Goal: Information Seeking & Learning: Learn about a topic

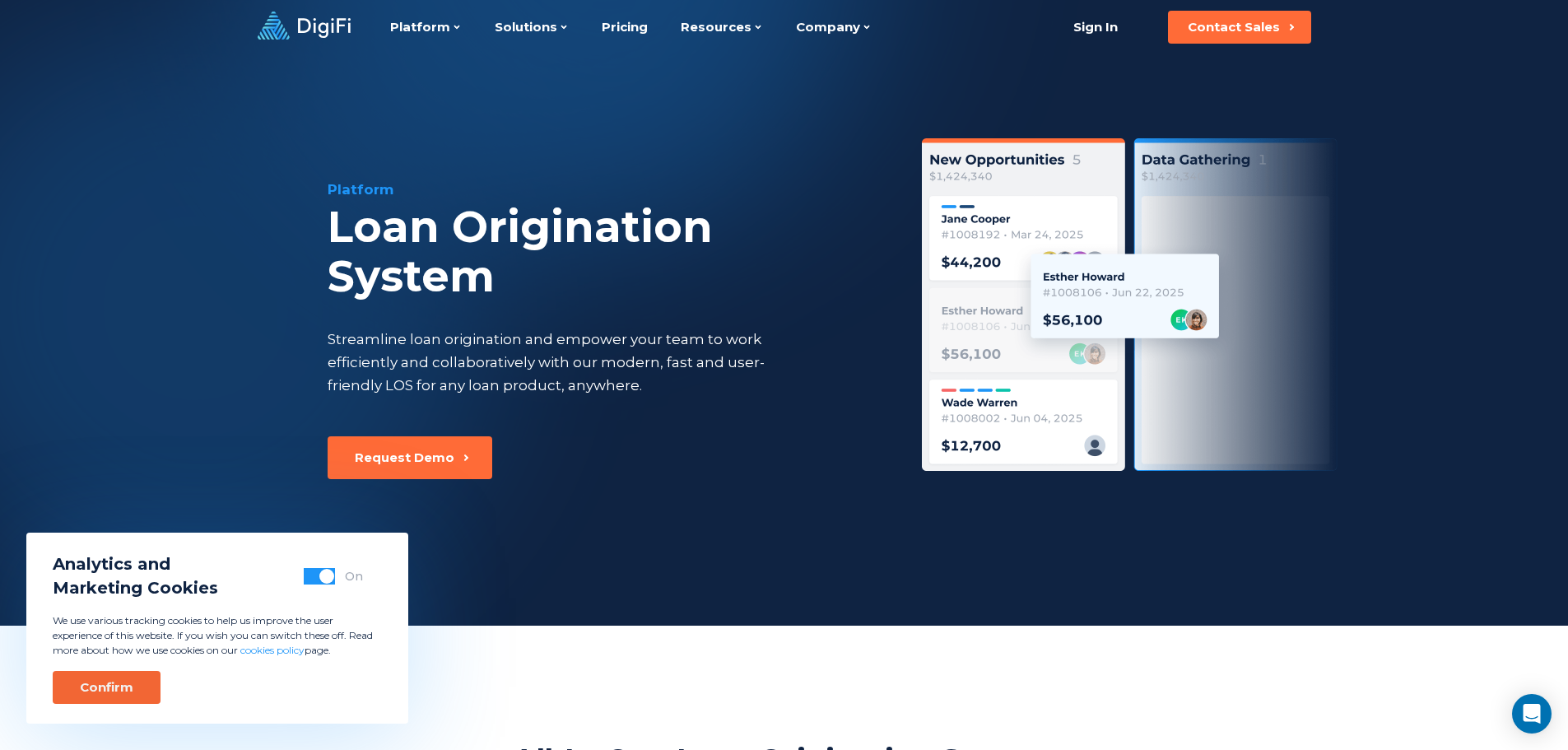
click at [122, 694] on div "Confirm" at bounding box center [106, 687] width 54 height 16
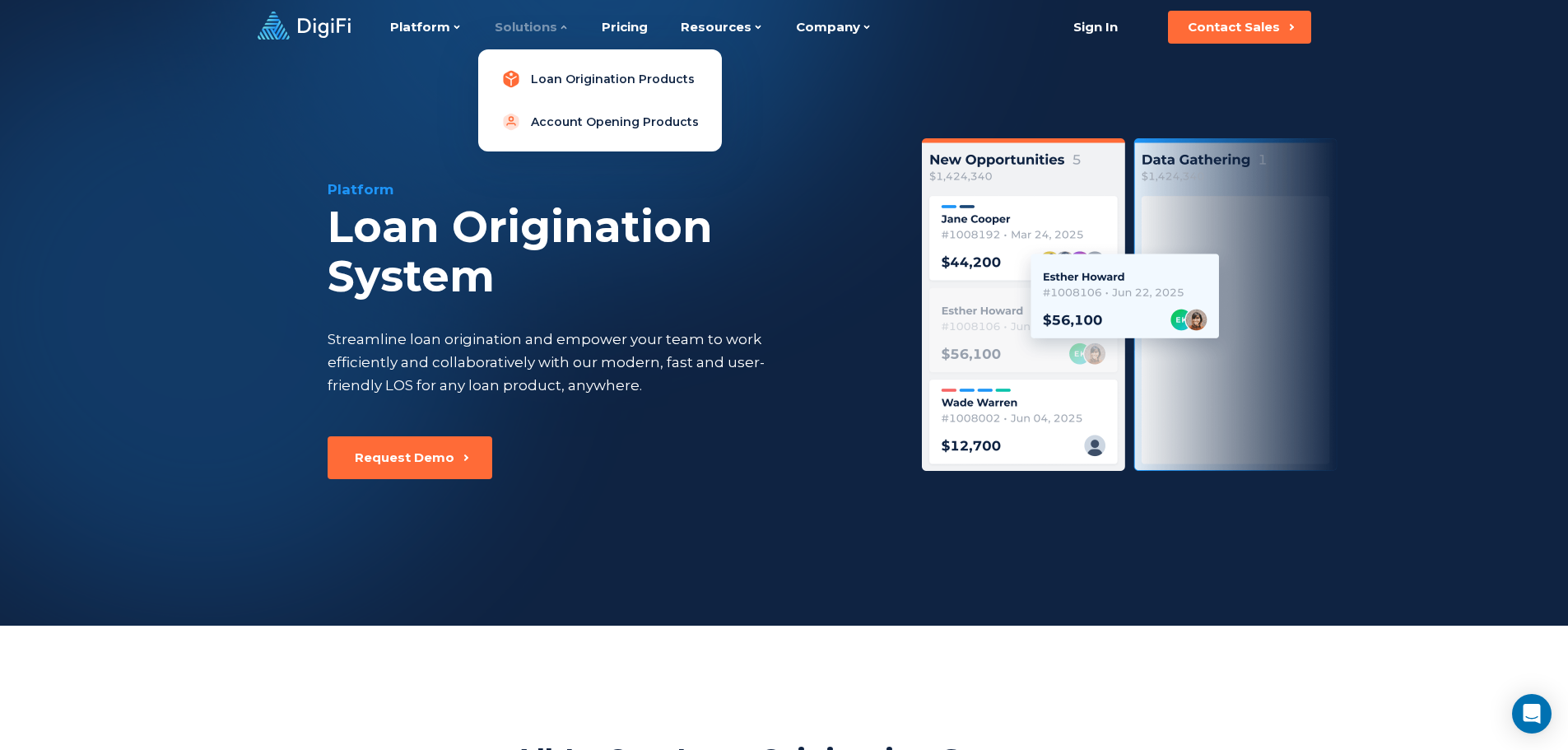
click at [613, 68] on link "Loan Origination Products" at bounding box center [599, 79] width 218 height 33
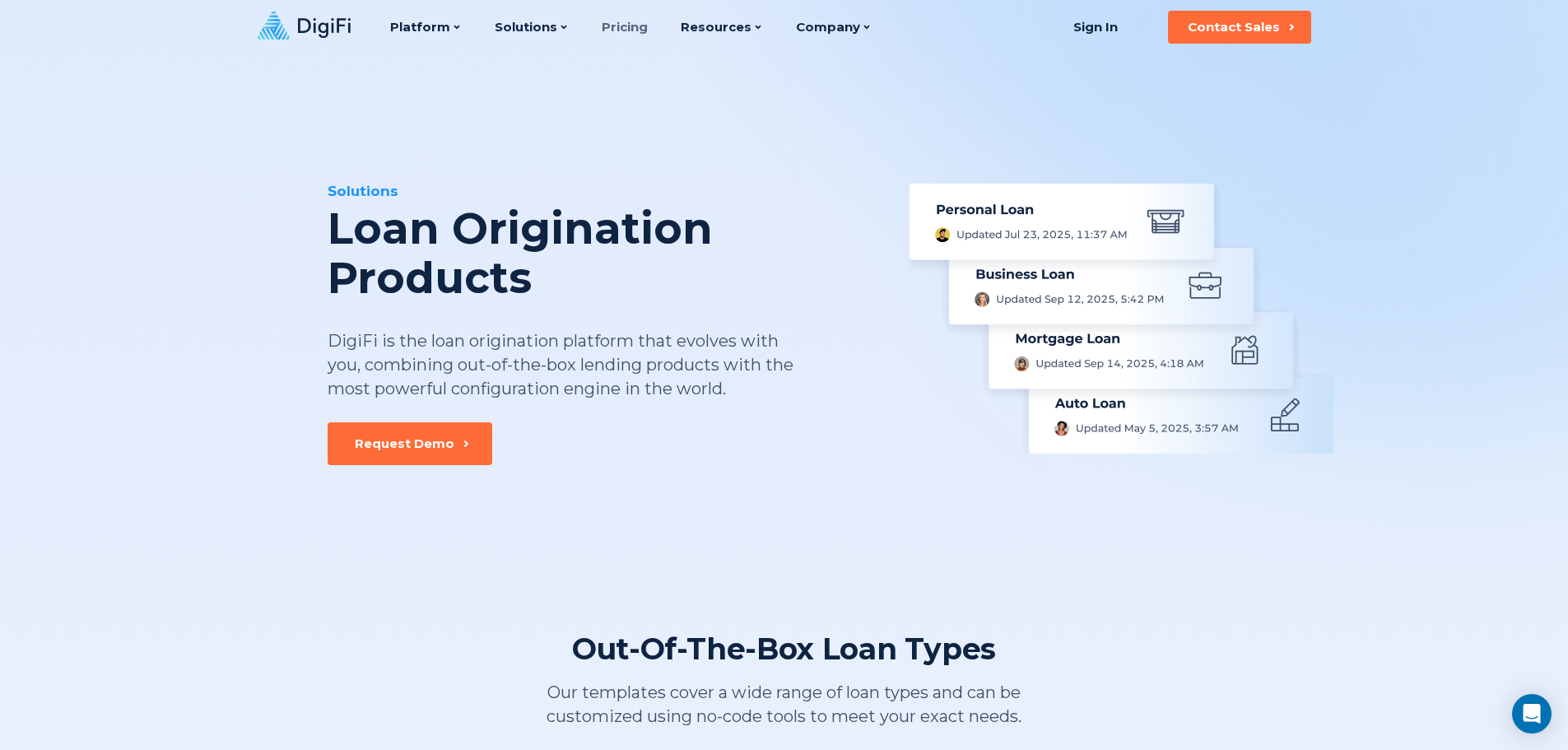
click at [623, 28] on link "Pricing" at bounding box center [624, 27] width 46 height 55
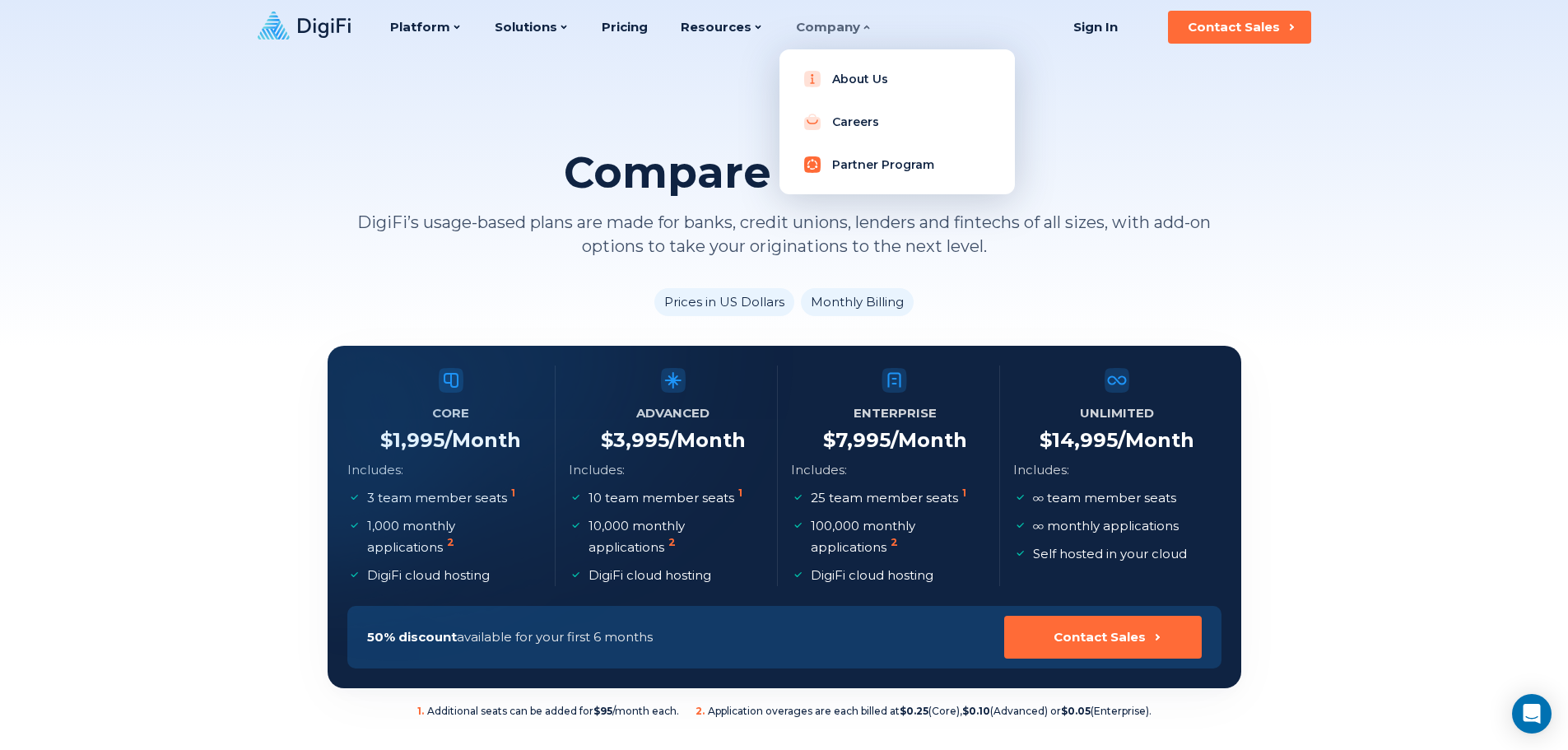
click at [850, 166] on link "Partner Program" at bounding box center [897, 164] width 209 height 33
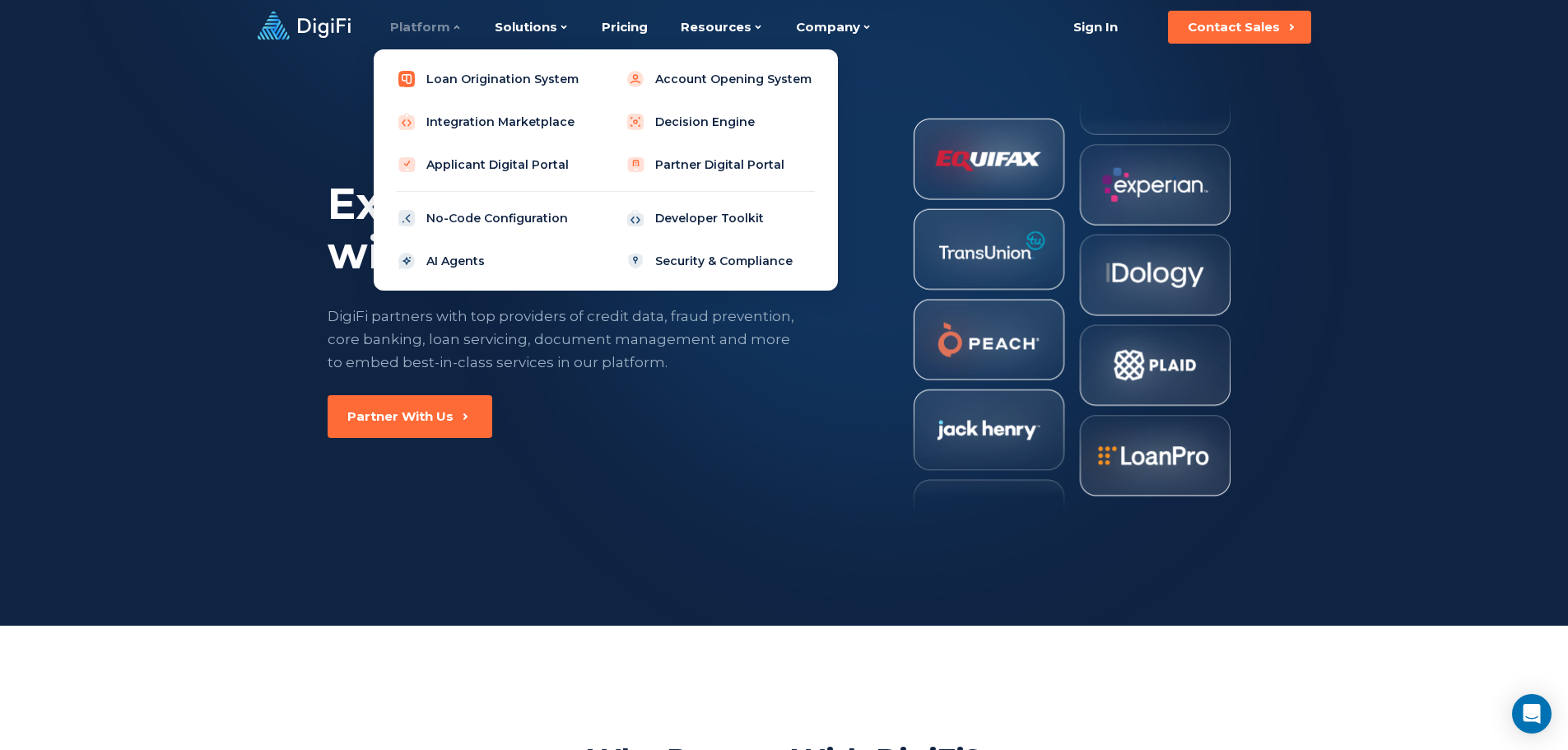
click at [456, 72] on link "Loan Origination System" at bounding box center [491, 79] width 209 height 33
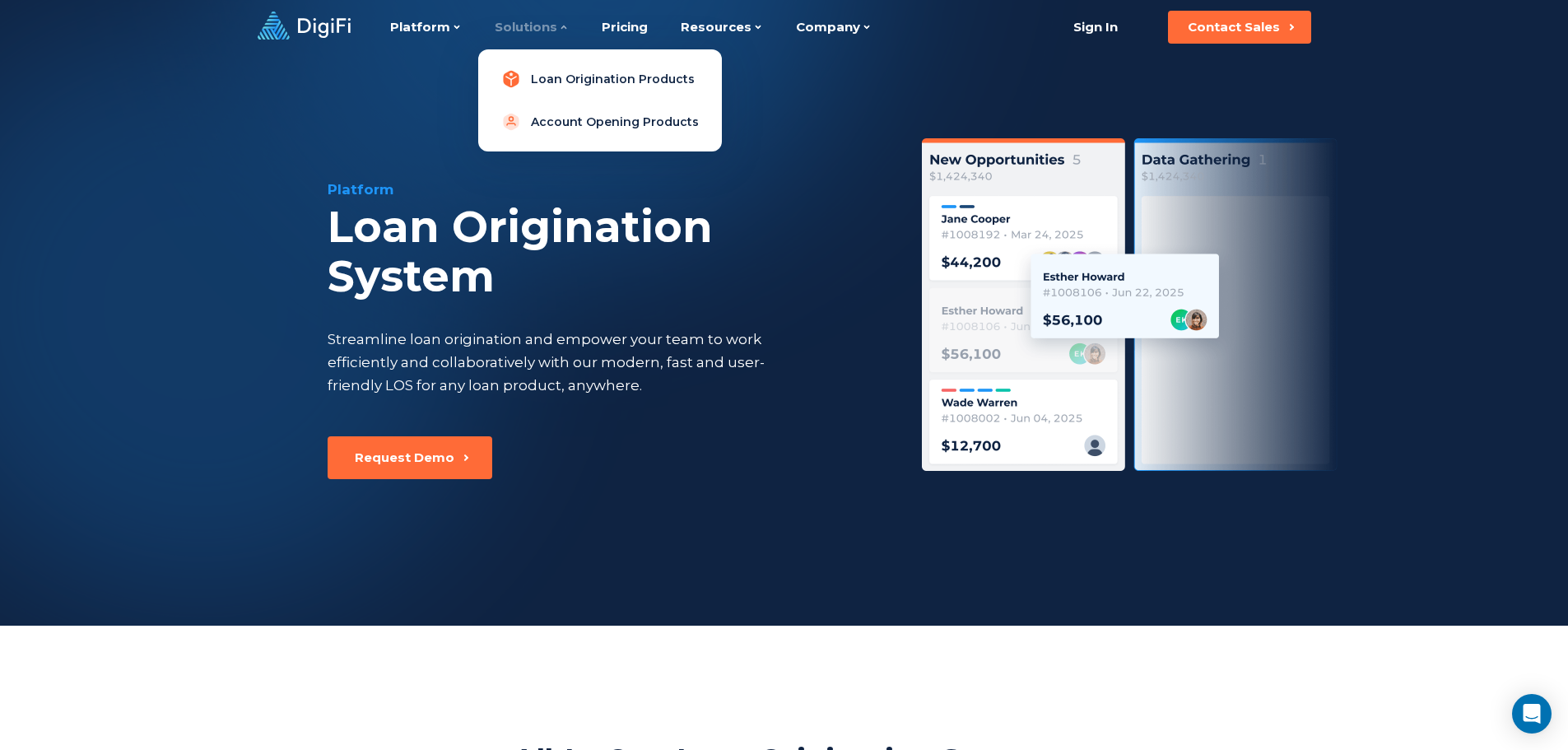
click at [549, 76] on link "Loan Origination Products" at bounding box center [599, 79] width 218 height 33
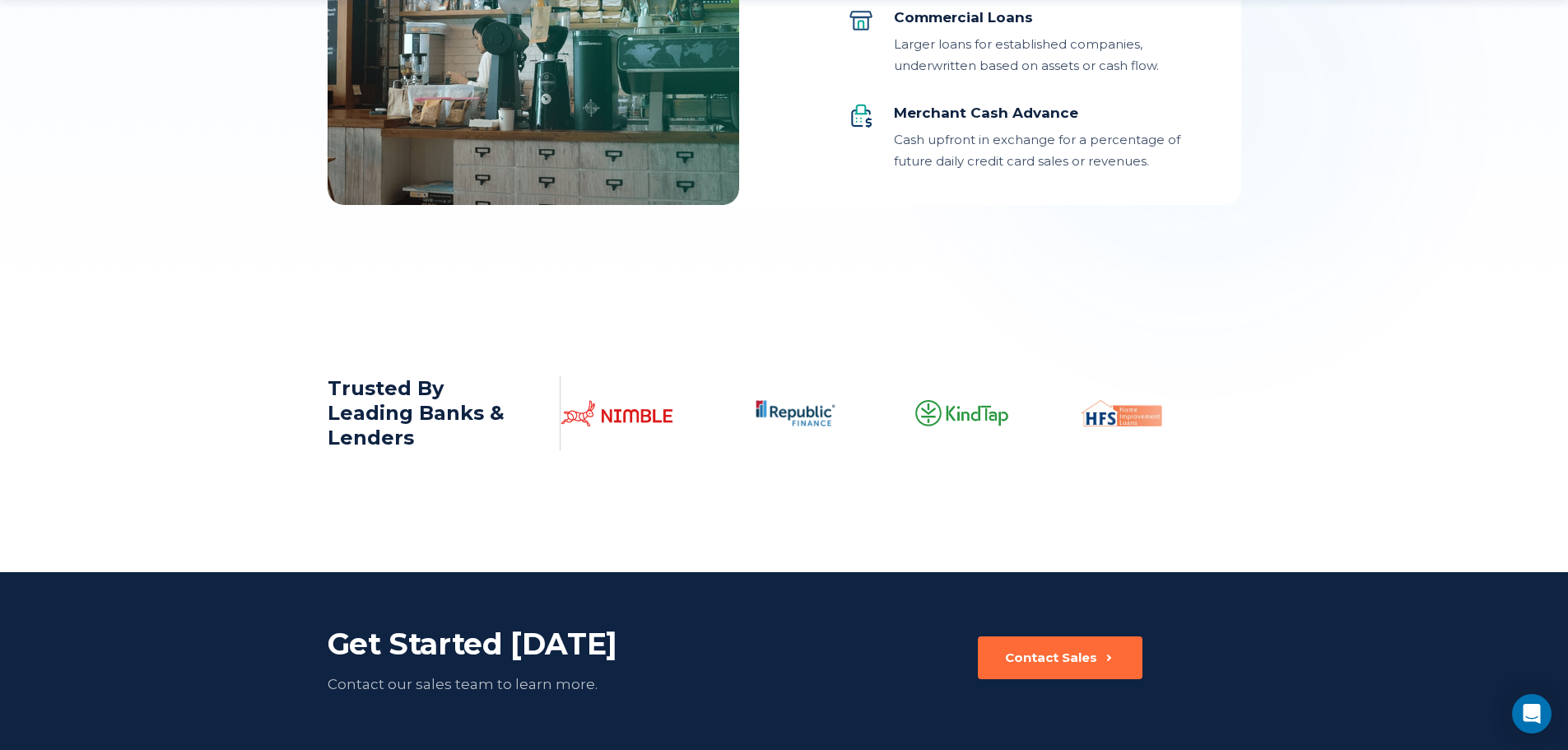
scroll to position [2709, 0]
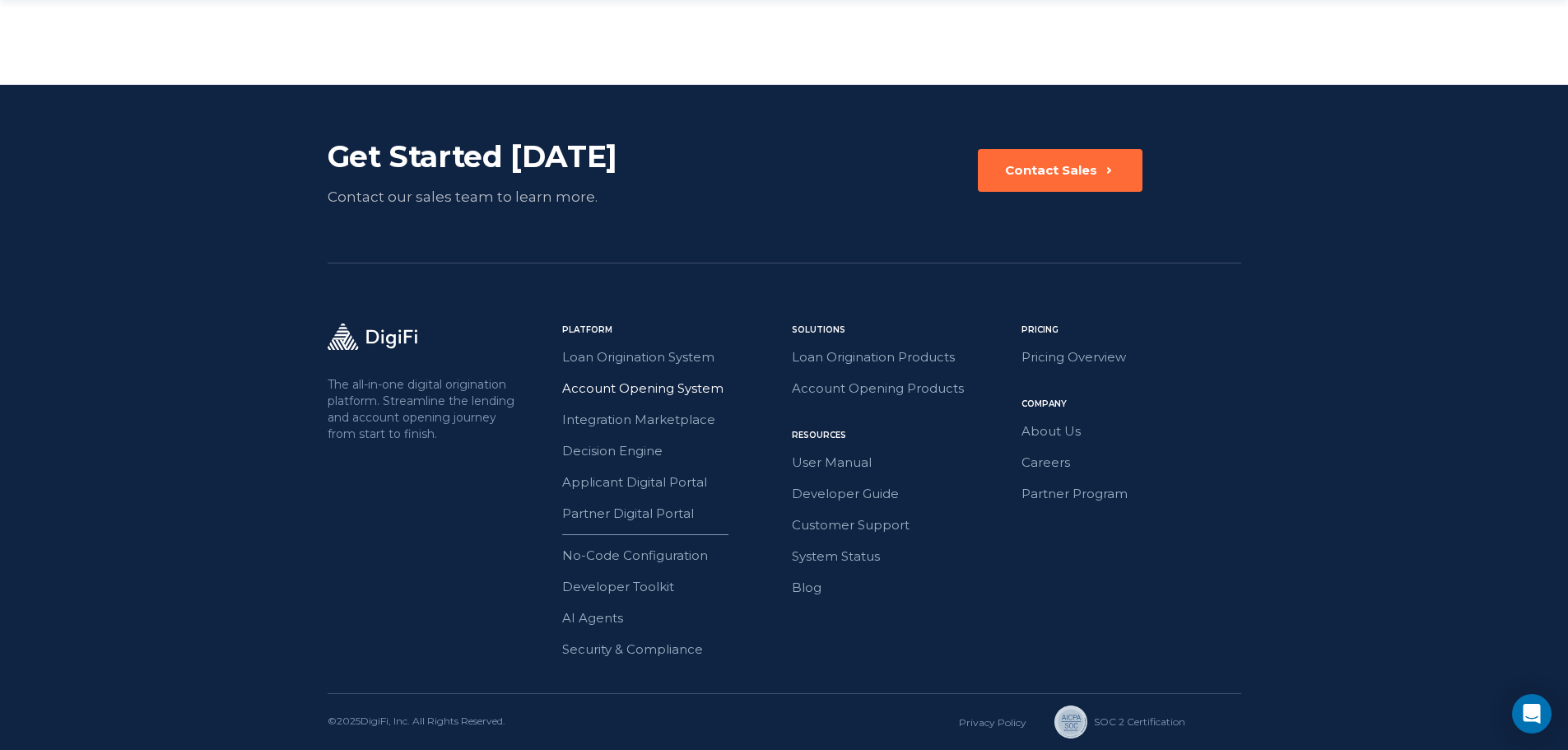
click at [661, 387] on link "Account Opening System" at bounding box center [671, 388] width 220 height 21
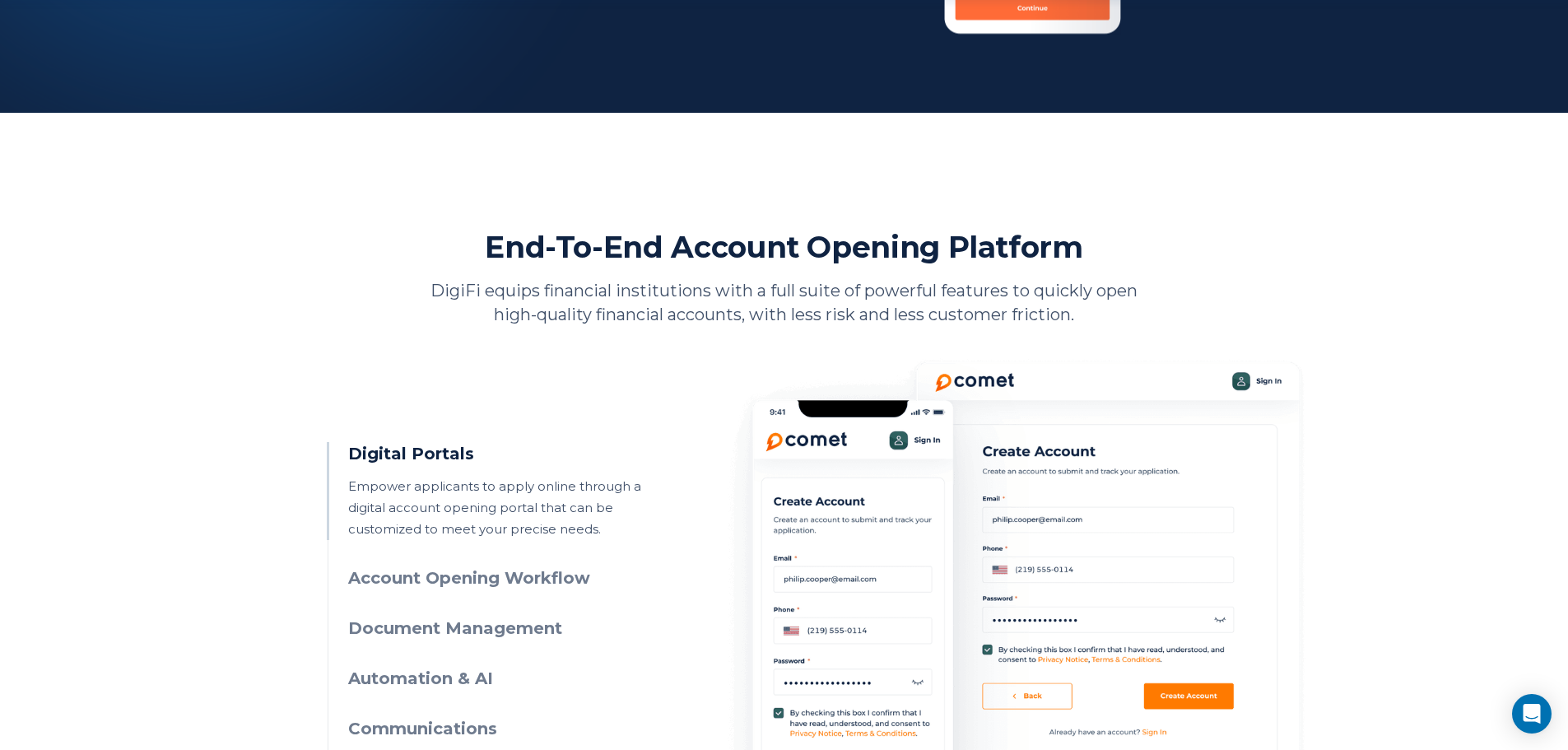
scroll to position [823, 0]
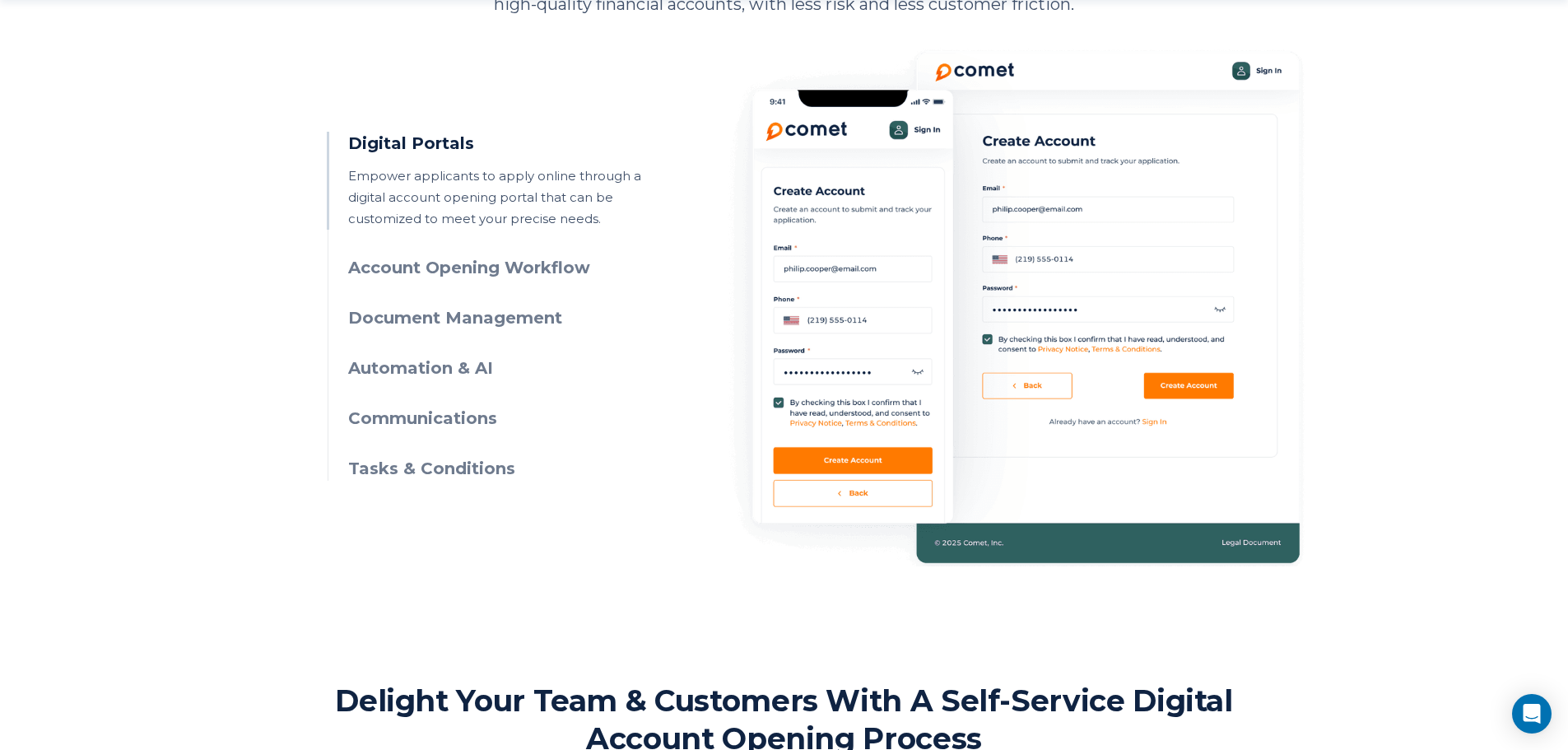
click at [419, 366] on h3 "Automation & AI" at bounding box center [498, 368] width 299 height 24
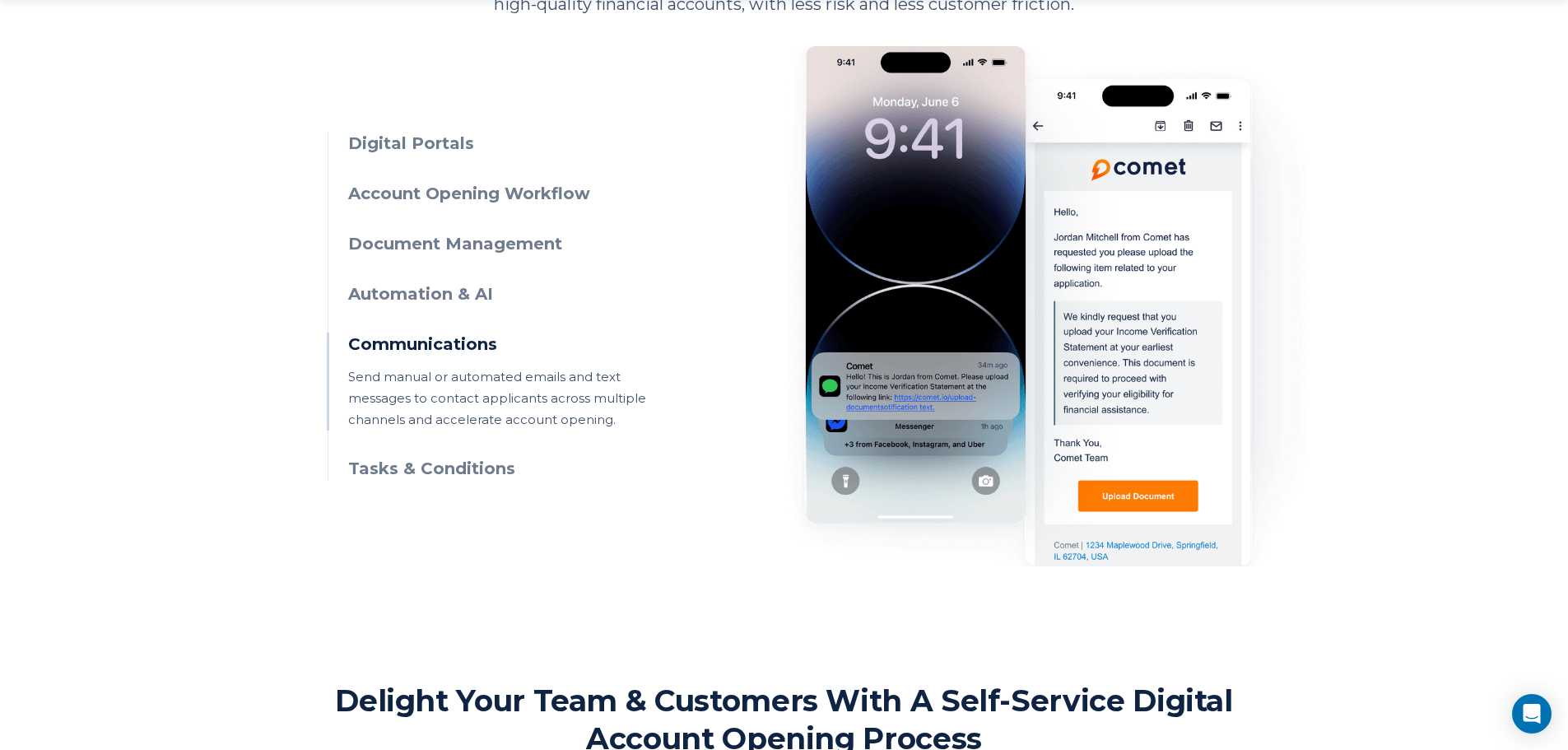
click at [487, 467] on h3 "Tasks & Conditions" at bounding box center [498, 468] width 299 height 24
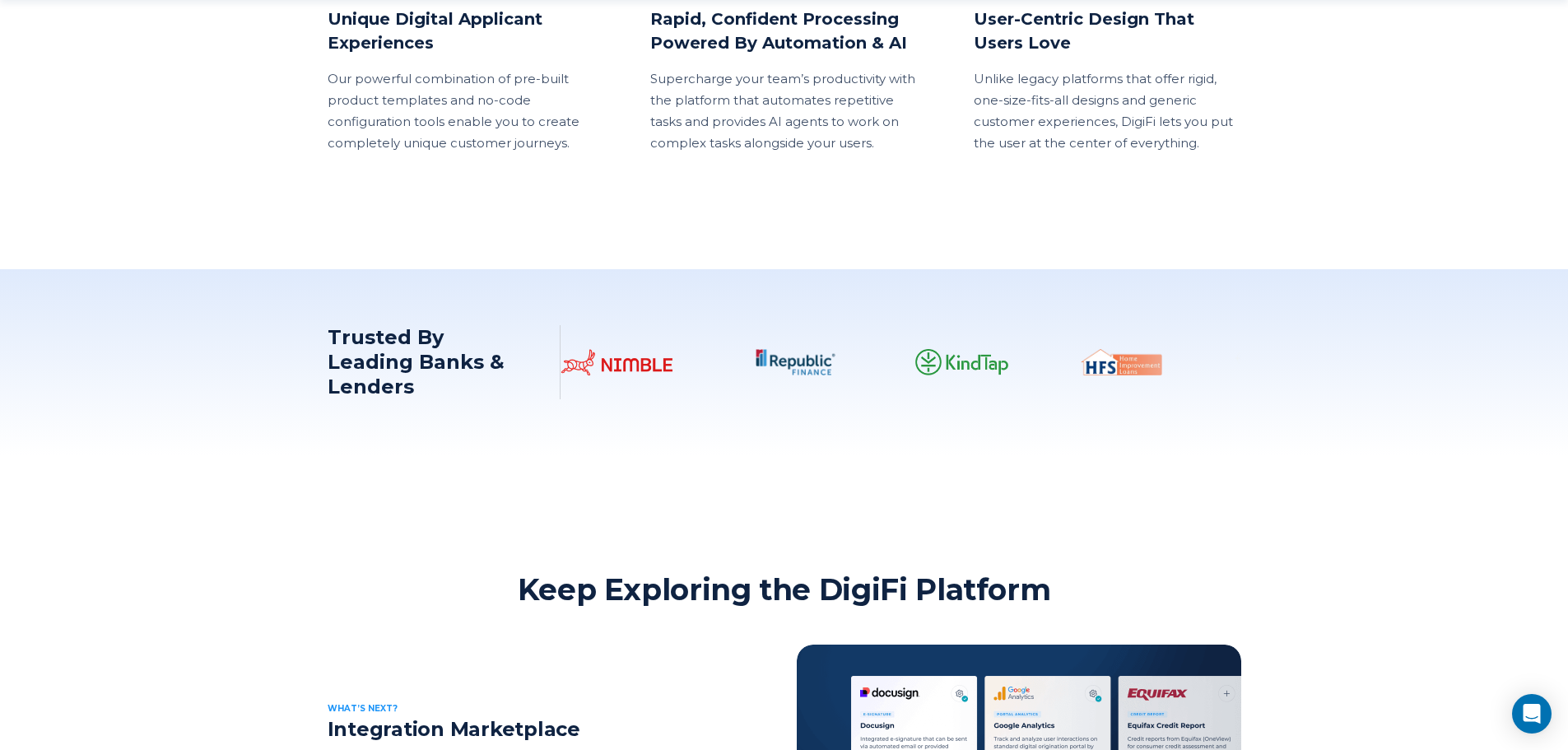
scroll to position [1976, 0]
